Goal: Information Seeking & Learning: Understand process/instructions

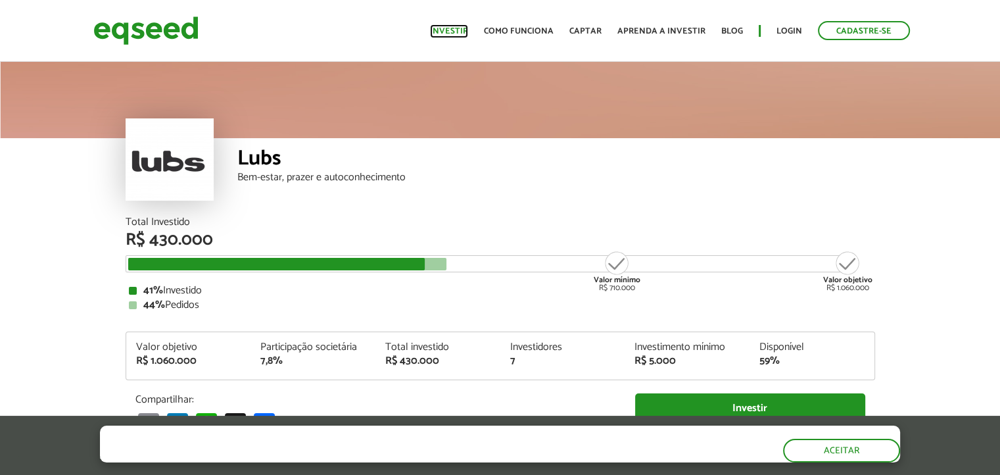
click at [456, 31] on link "Investir" at bounding box center [449, 31] width 38 height 9
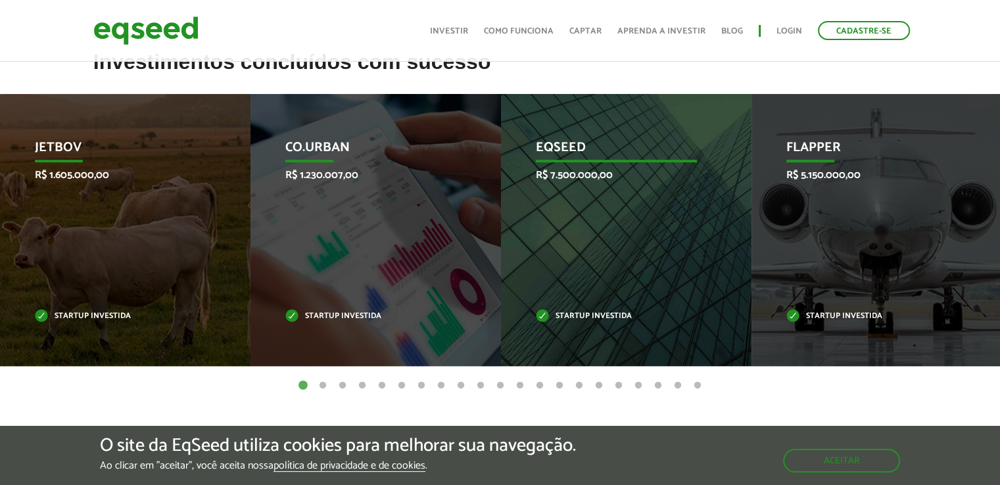
scroll to position [66, 0]
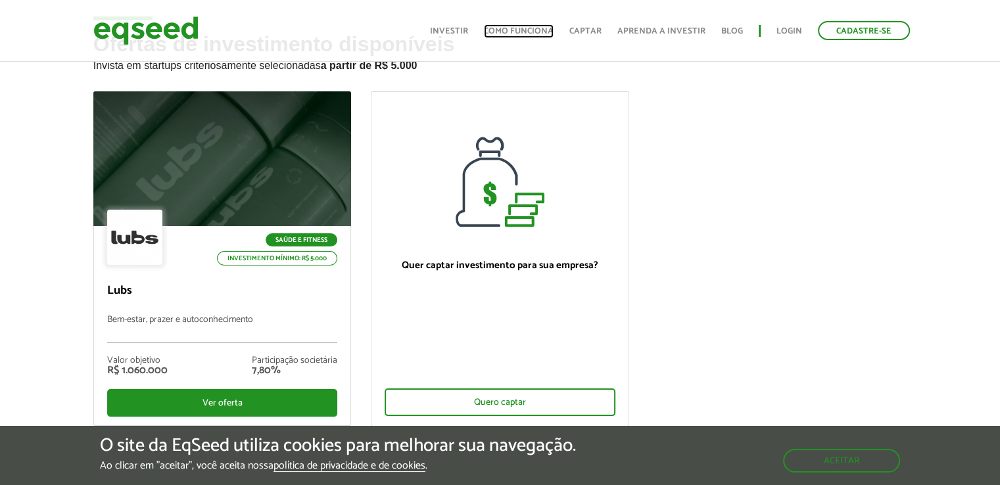
click at [526, 27] on link "Como funciona" at bounding box center [519, 31] width 70 height 9
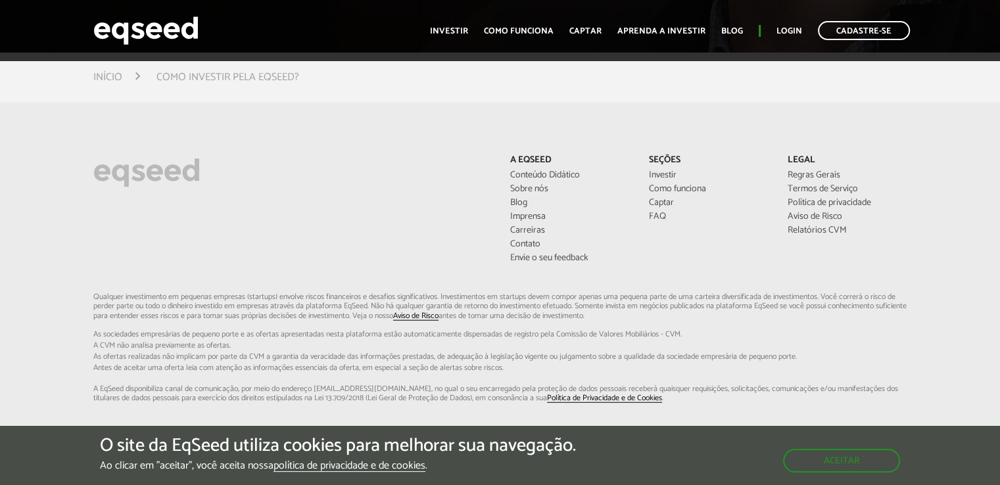
scroll to position [3420, 0]
